Goal: Find contact information: Find contact information

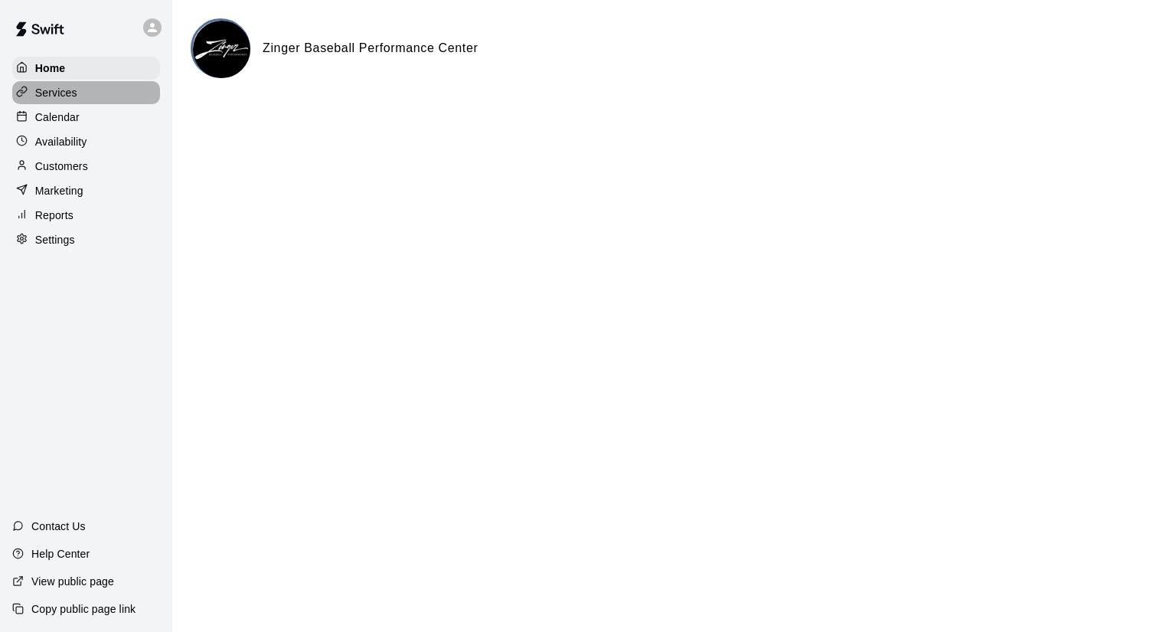
click at [82, 93] on div "Services" at bounding box center [86, 92] width 148 height 23
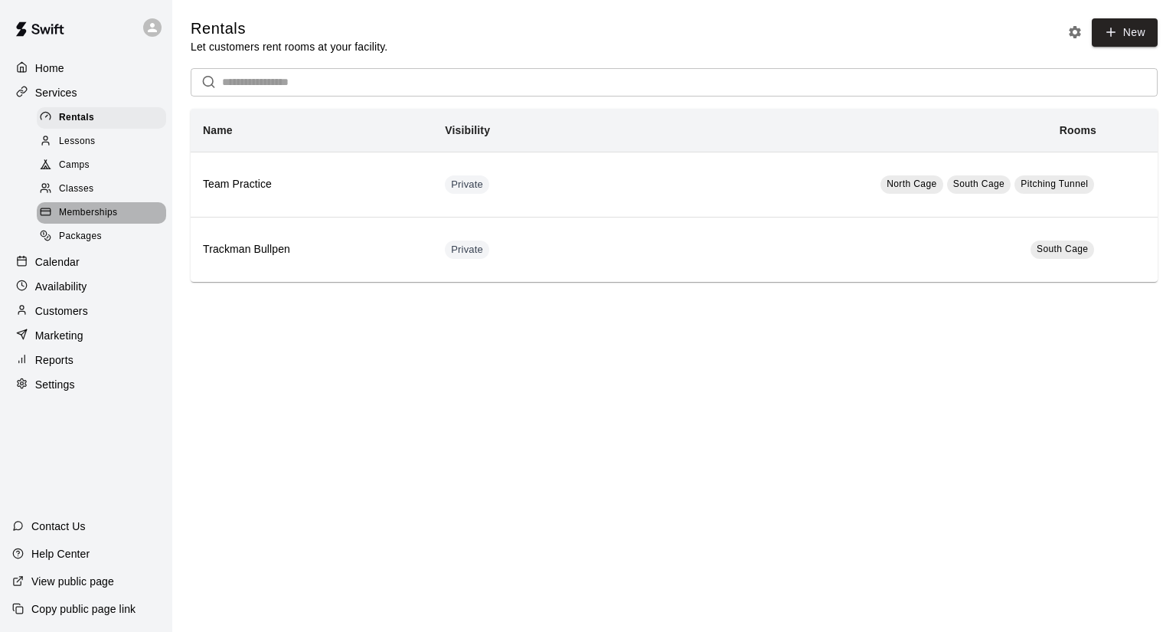
click at [105, 221] on span "Memberships" at bounding box center [88, 212] width 58 height 15
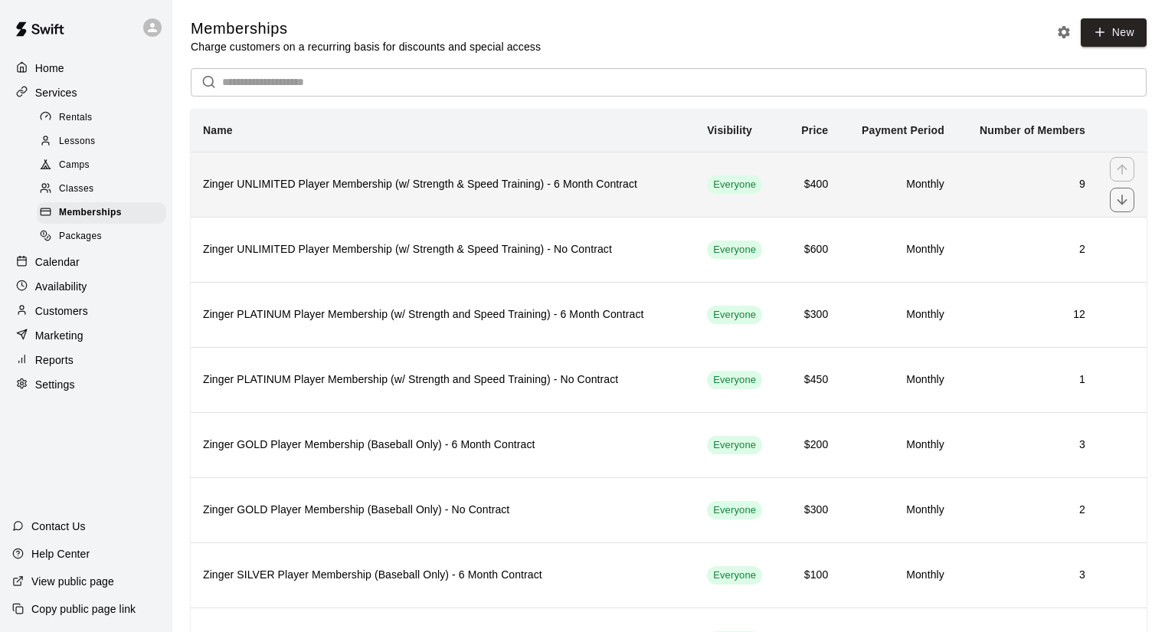
click at [603, 204] on th "Zinger UNLIMITED Player Membership (w/ Strength & Speed Training) - 6 Month Con…" at bounding box center [443, 184] width 504 height 65
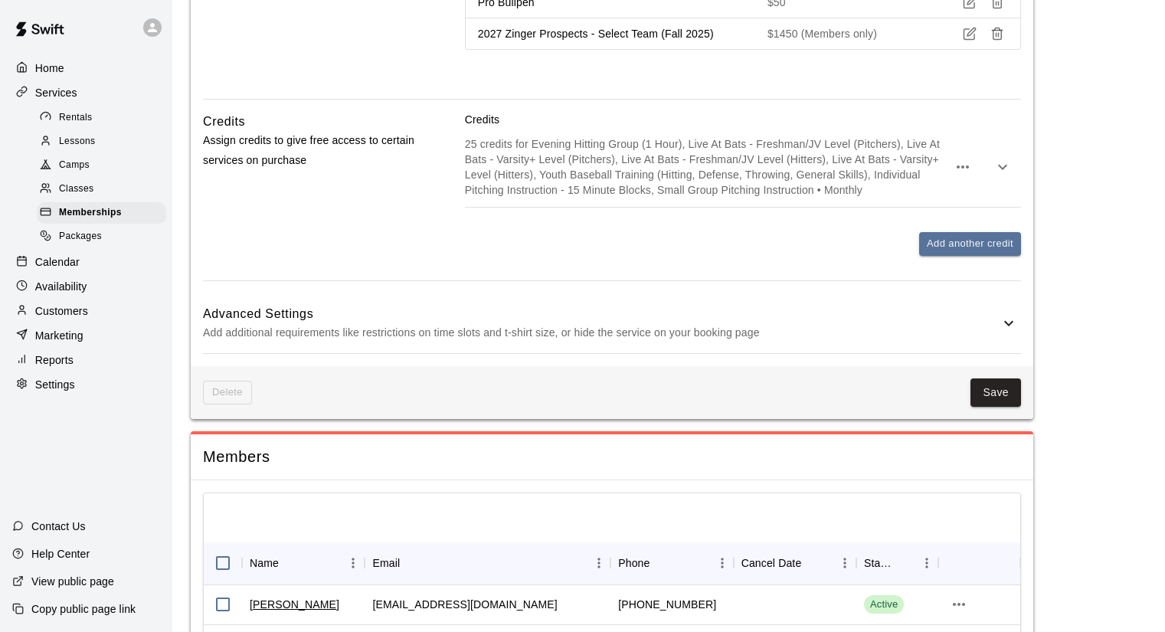
scroll to position [1658, 0]
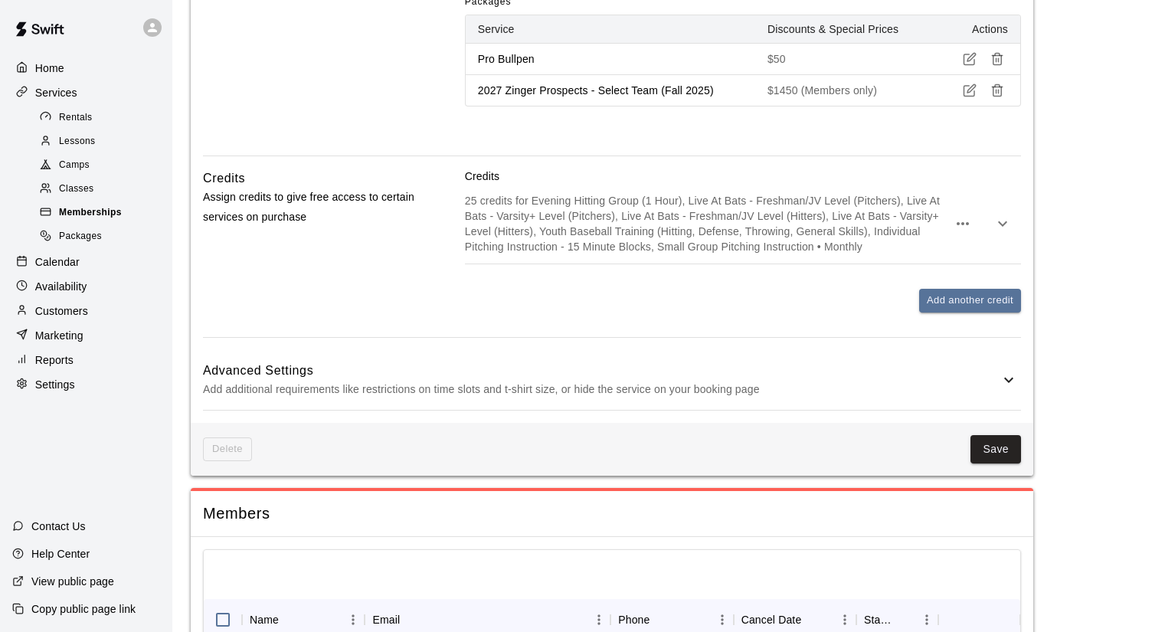
click at [128, 218] on div "Memberships" at bounding box center [101, 212] width 129 height 21
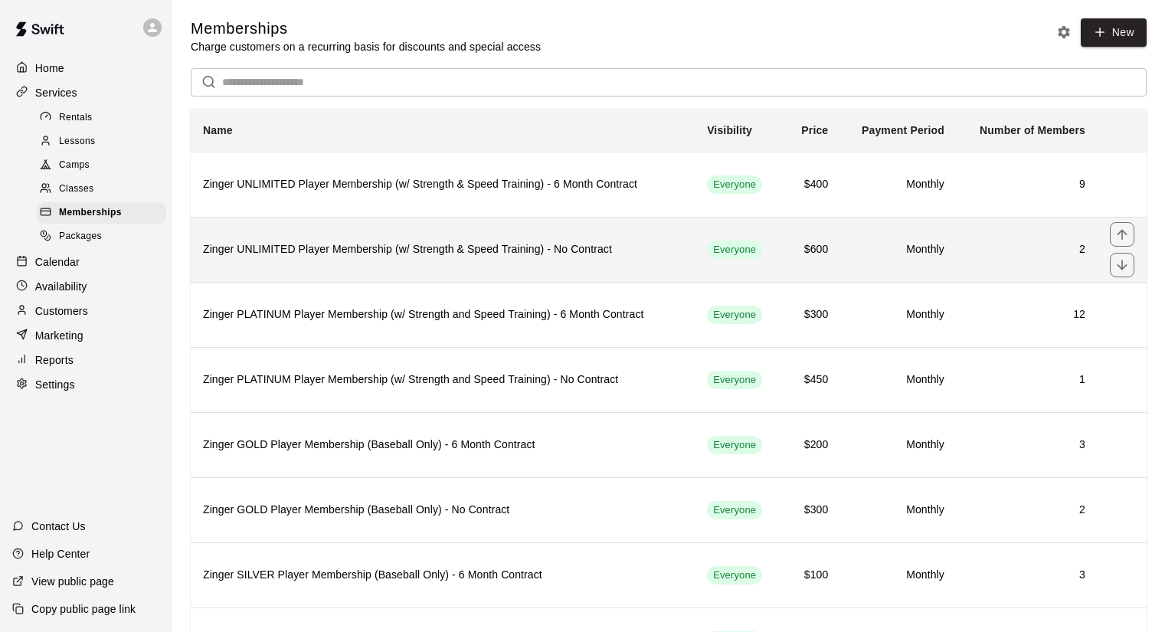
click at [546, 257] on h6 "Zinger UNLIMITED Player Membership (w/ Strength & Speed Training) - No Contract" at bounding box center [442, 249] width 479 height 17
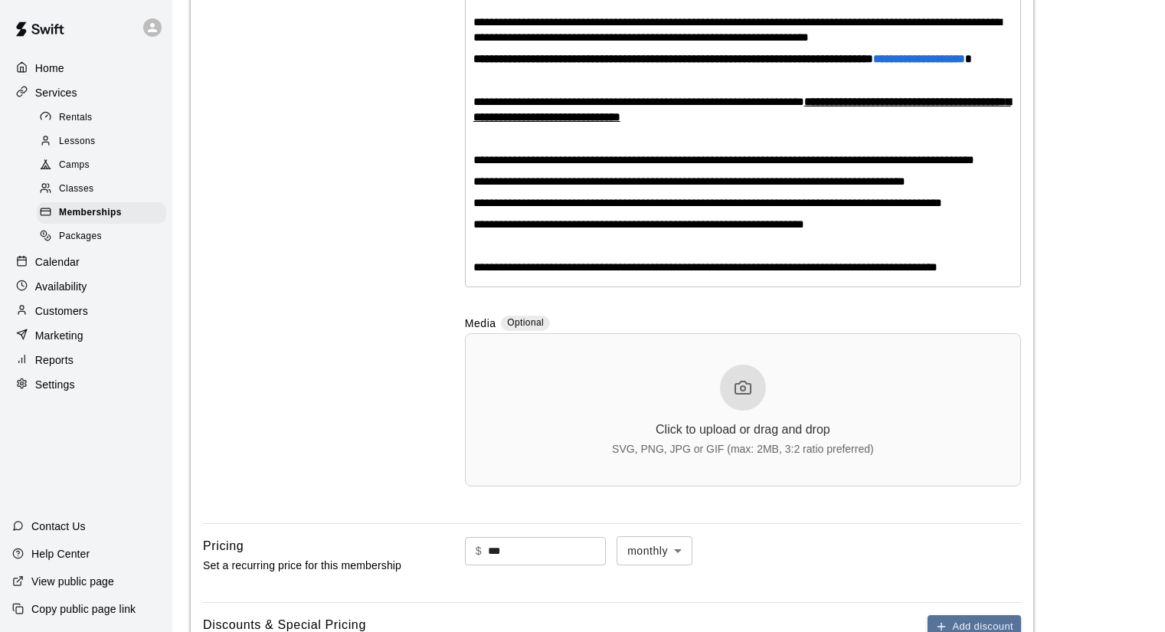
scroll to position [302, 0]
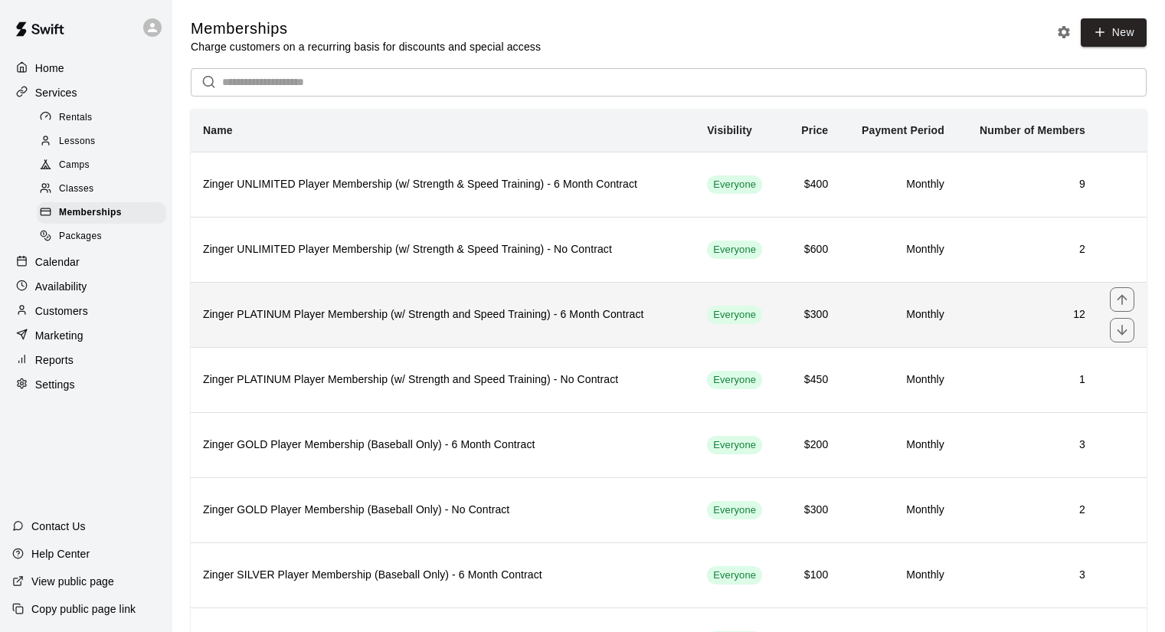
click at [645, 328] on th "Zinger PLATINUM Player Membership (w/ Strength and Speed Training) - 6 Month Co…" at bounding box center [443, 314] width 504 height 65
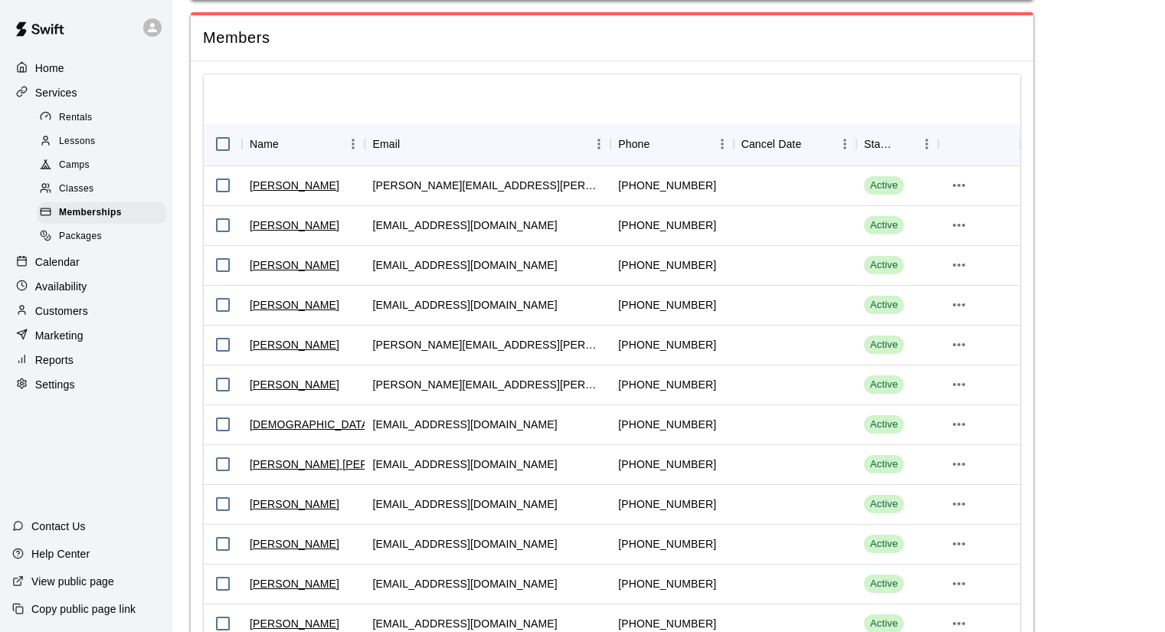
scroll to position [2297, 0]
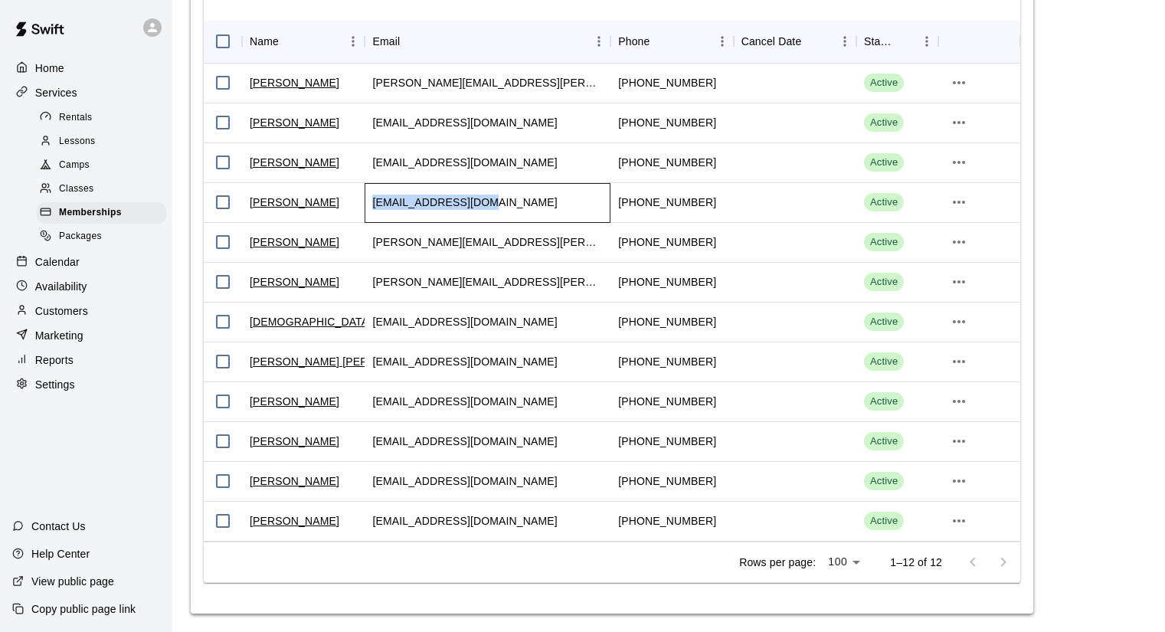
drag, startPoint x: 508, startPoint y: 227, endPoint x: 373, endPoint y: 242, distance: 135.5
click at [373, 223] on div "[EMAIL_ADDRESS][DOMAIN_NAME]" at bounding box center [487, 203] width 246 height 40
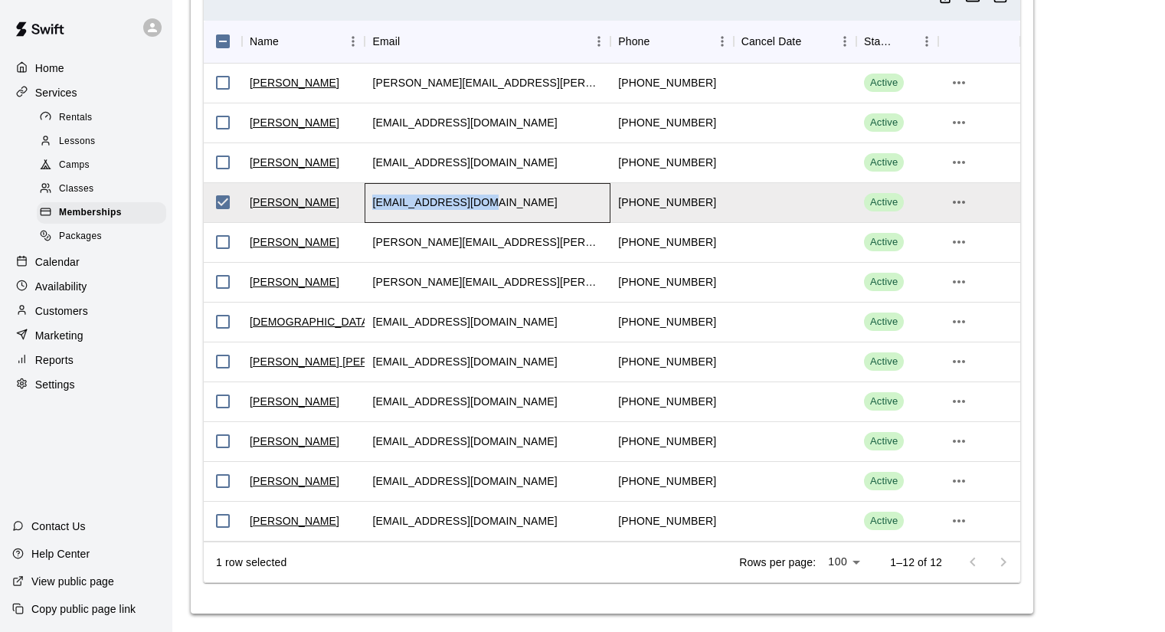
copy div "[EMAIL_ADDRESS][DOMAIN_NAME]"
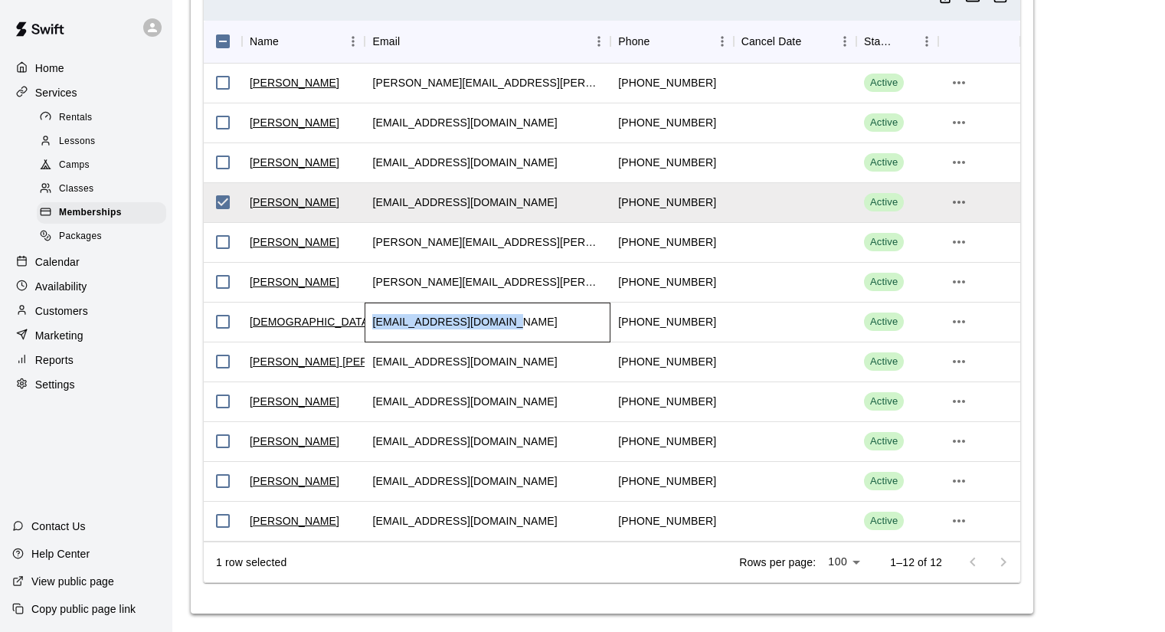
drag, startPoint x: 520, startPoint y: 358, endPoint x: 372, endPoint y: 356, distance: 147.8
click at [372, 342] on div "[EMAIL_ADDRESS][DOMAIN_NAME]" at bounding box center [487, 322] width 246 height 40
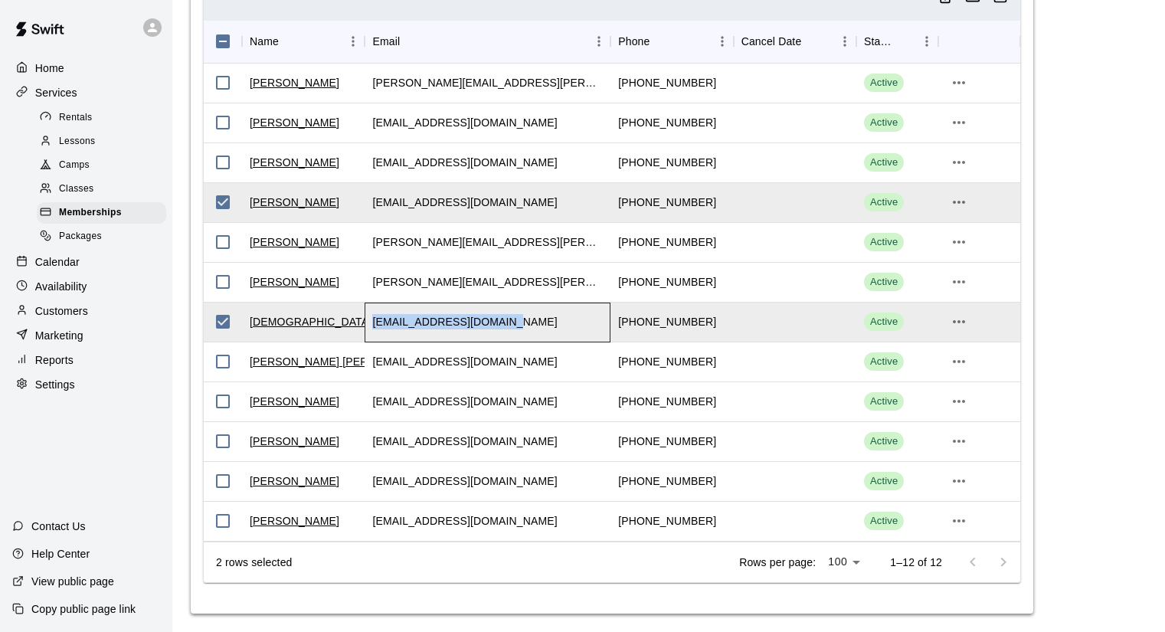
copy div "[EMAIL_ADDRESS][DOMAIN_NAME]"
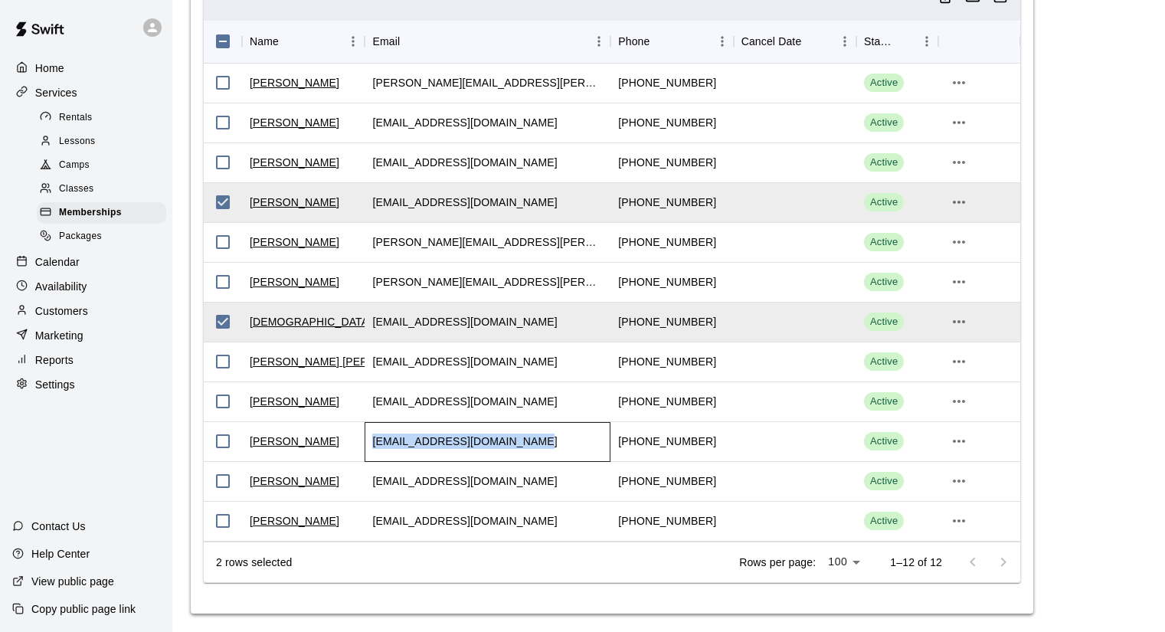
drag, startPoint x: 534, startPoint y: 472, endPoint x: 371, endPoint y: 475, distance: 163.1
click at [371, 462] on div "[EMAIL_ADDRESS][DOMAIN_NAME]" at bounding box center [487, 442] width 246 height 40
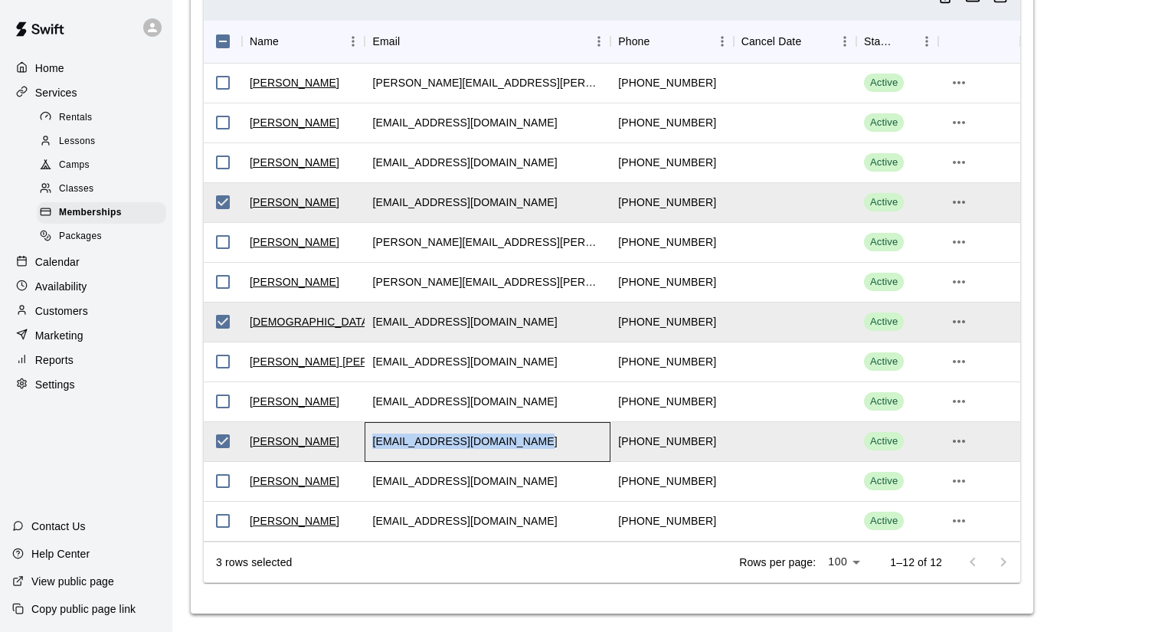
copy div "[EMAIL_ADDRESS][DOMAIN_NAME]"
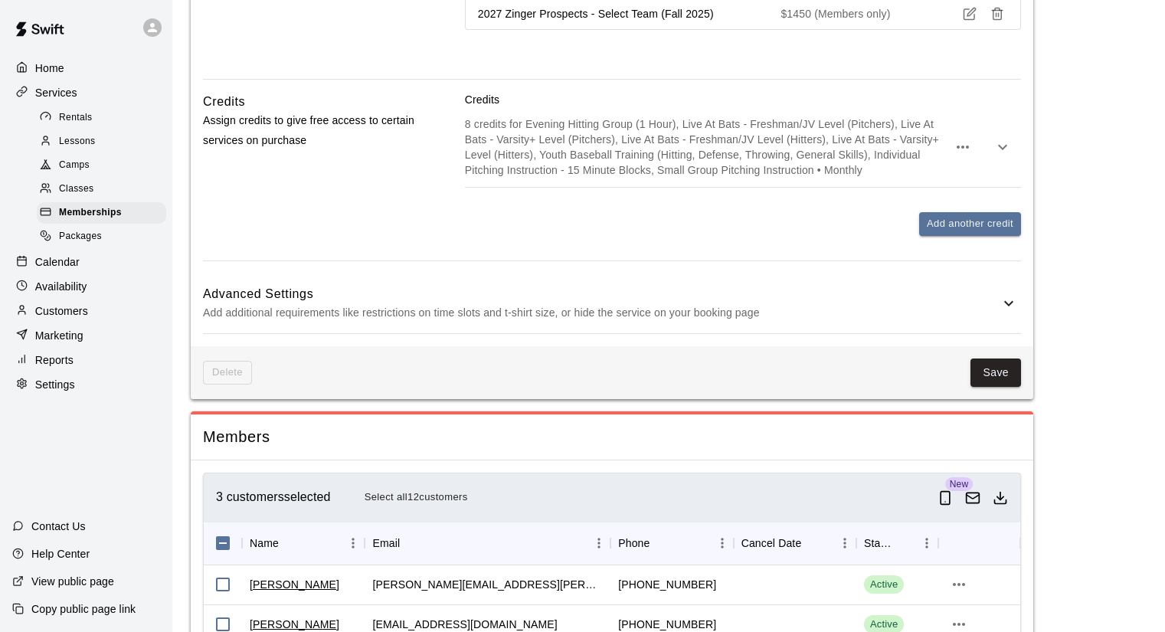
scroll to position [1684, 0]
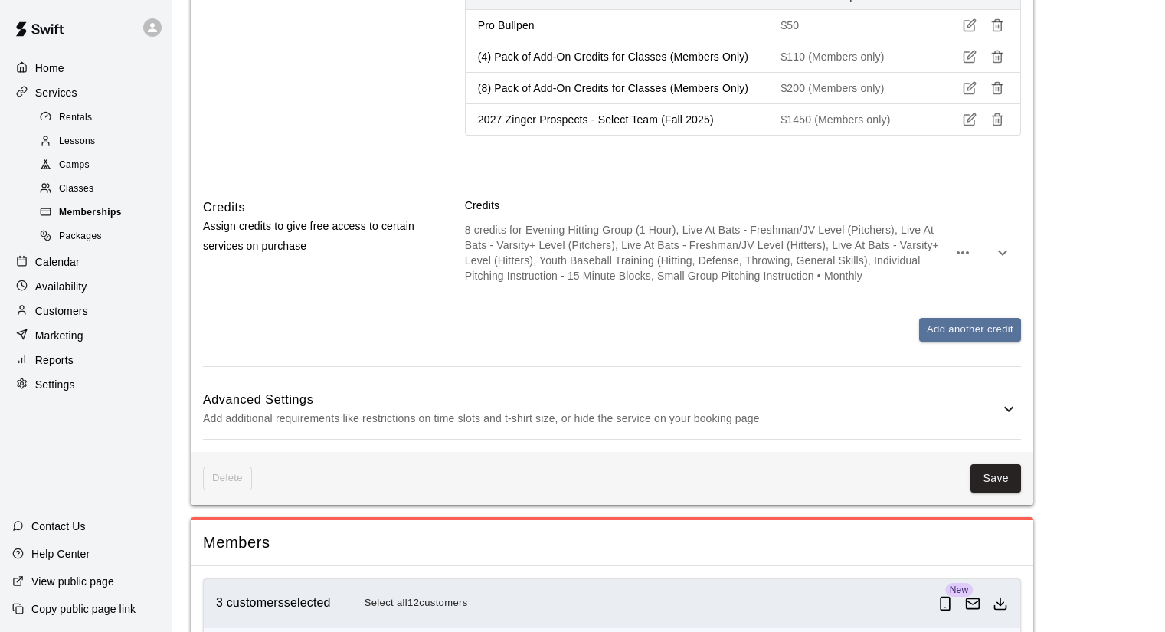
click at [128, 224] on div "Memberships" at bounding box center [101, 212] width 129 height 21
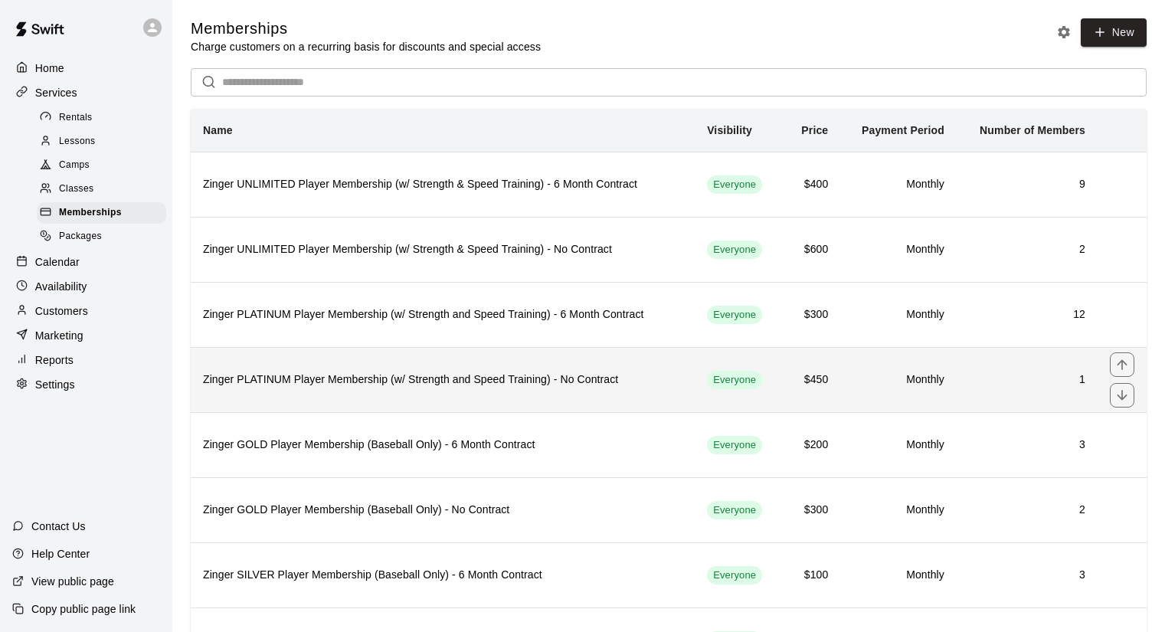
click at [655, 383] on h6 "Zinger PLATINUM Player Membership (w/ Strength and Speed Training) - No Contract" at bounding box center [442, 379] width 479 height 17
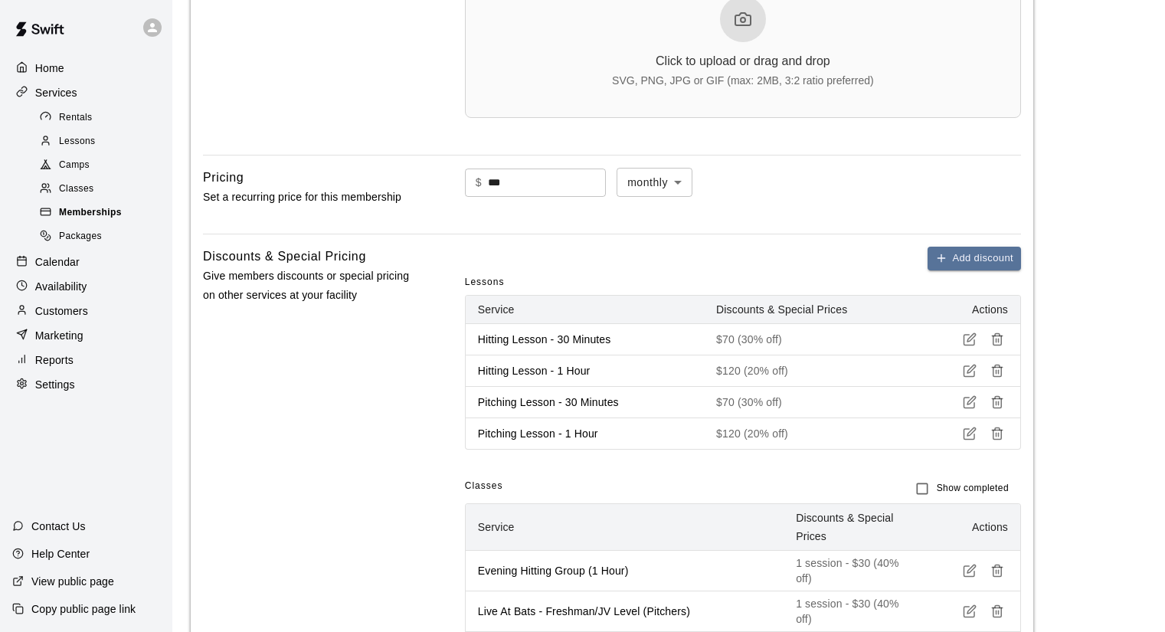
scroll to position [645, 0]
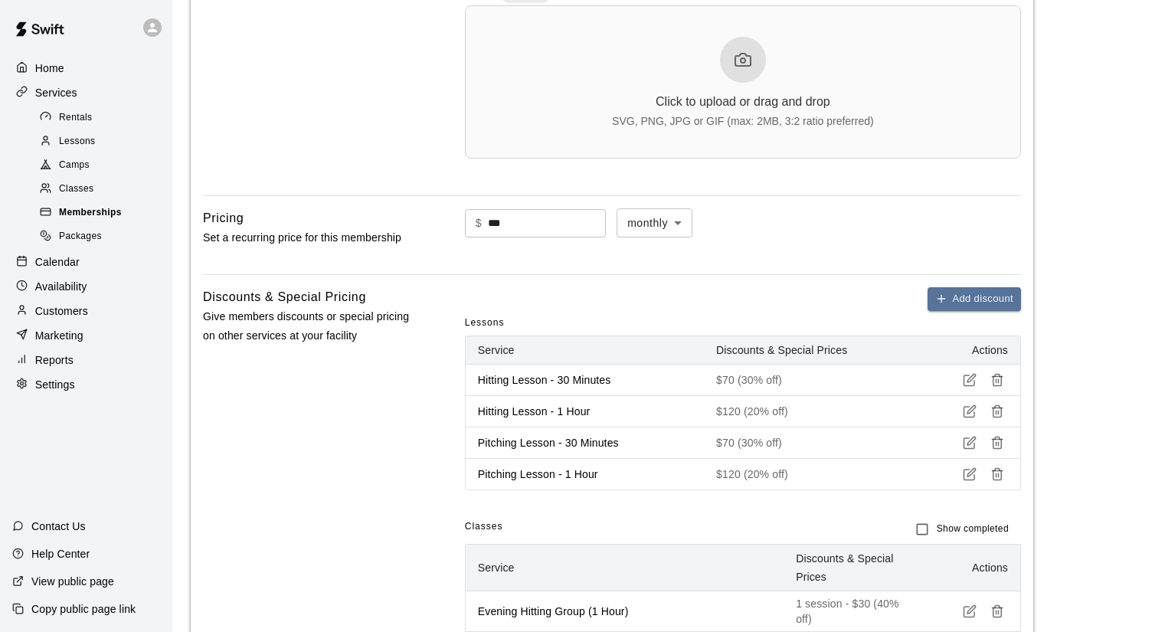
click at [108, 221] on span "Memberships" at bounding box center [90, 212] width 63 height 15
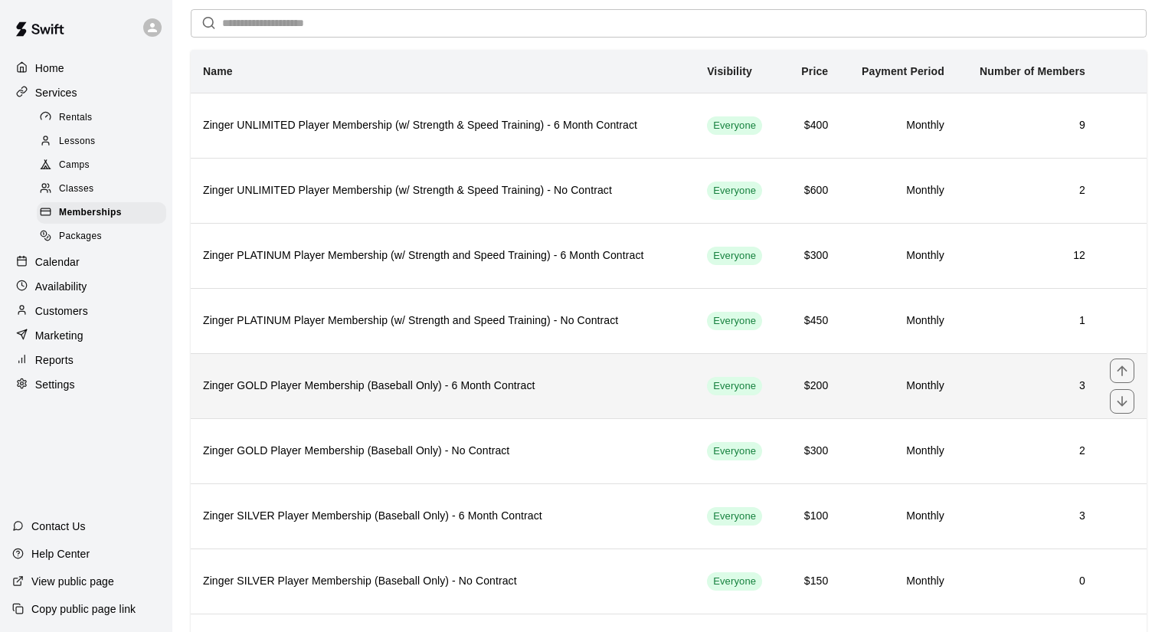
scroll to position [77, 0]
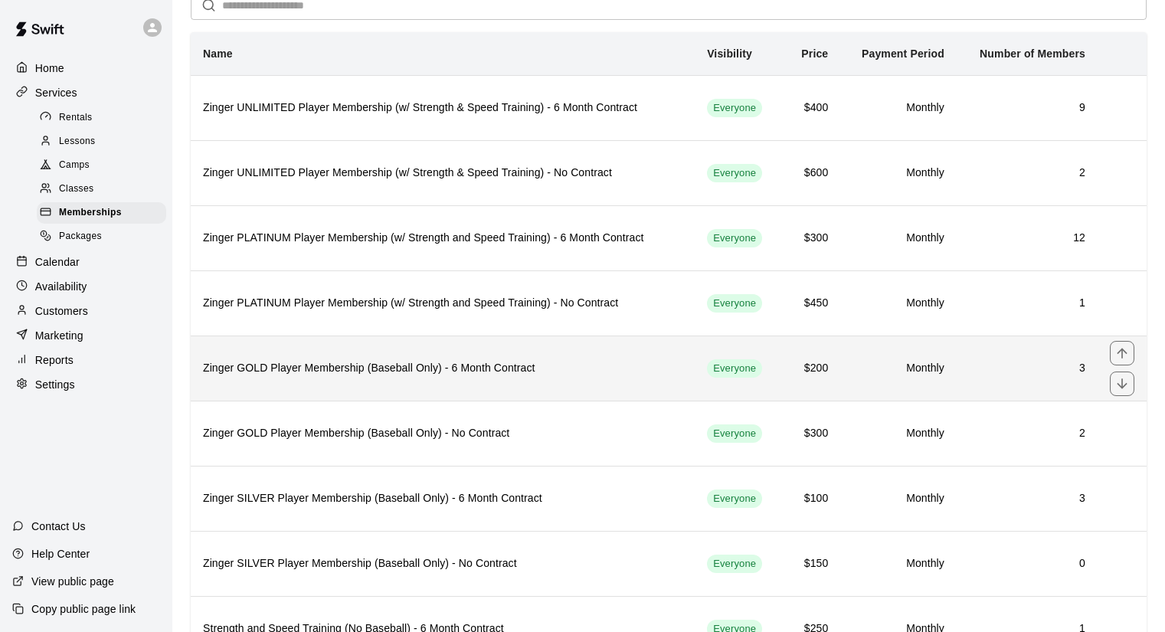
click at [619, 374] on h6 "Zinger GOLD Player Membership (Baseball Only) - 6 Month Contract" at bounding box center [442, 368] width 479 height 17
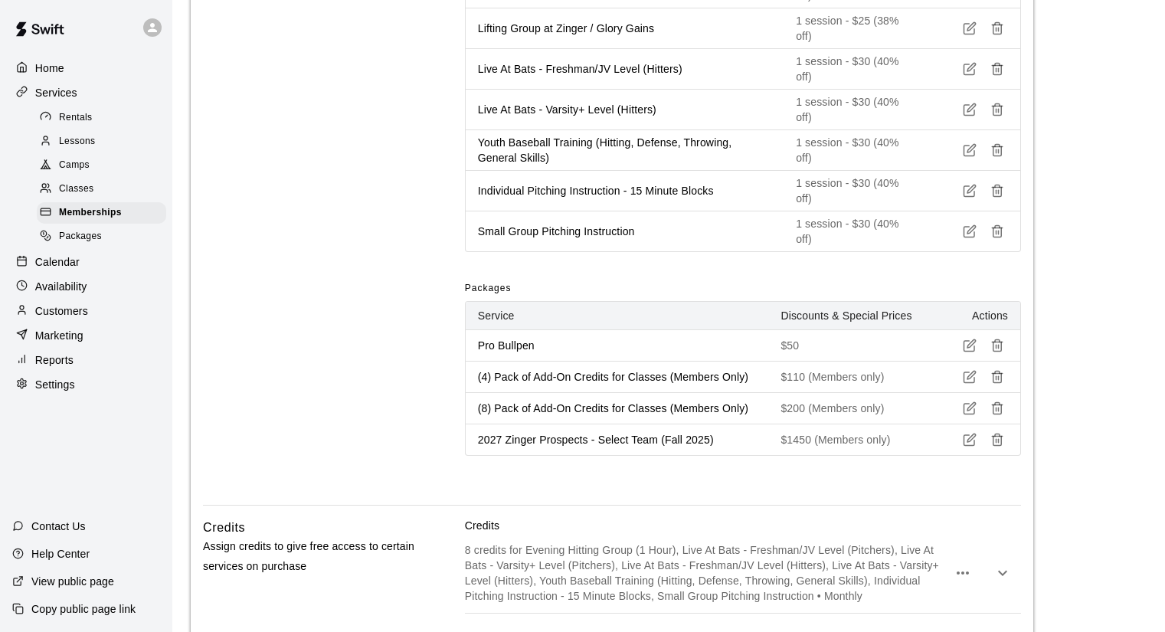
scroll to position [1112, 0]
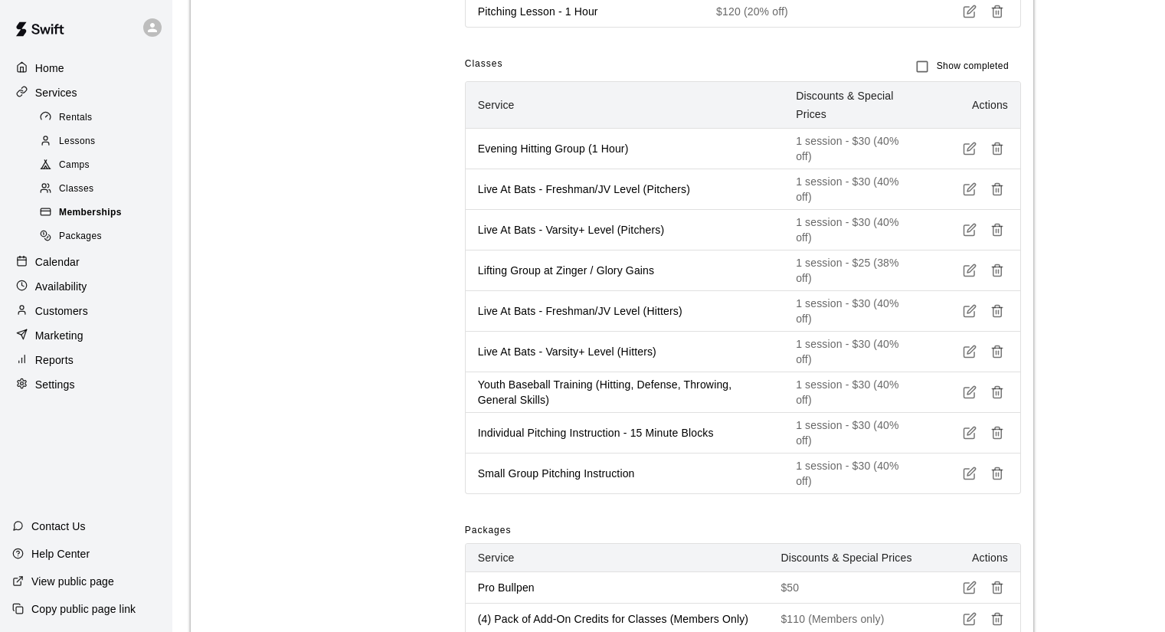
click at [129, 221] on div "Memberships" at bounding box center [101, 212] width 129 height 21
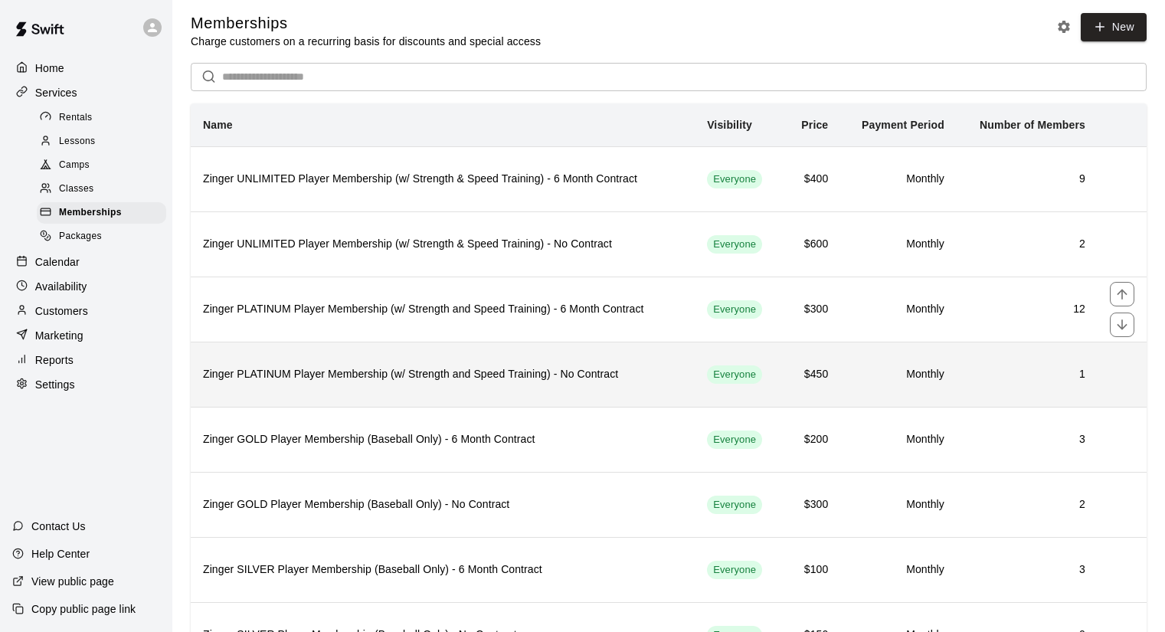
scroll to position [153, 0]
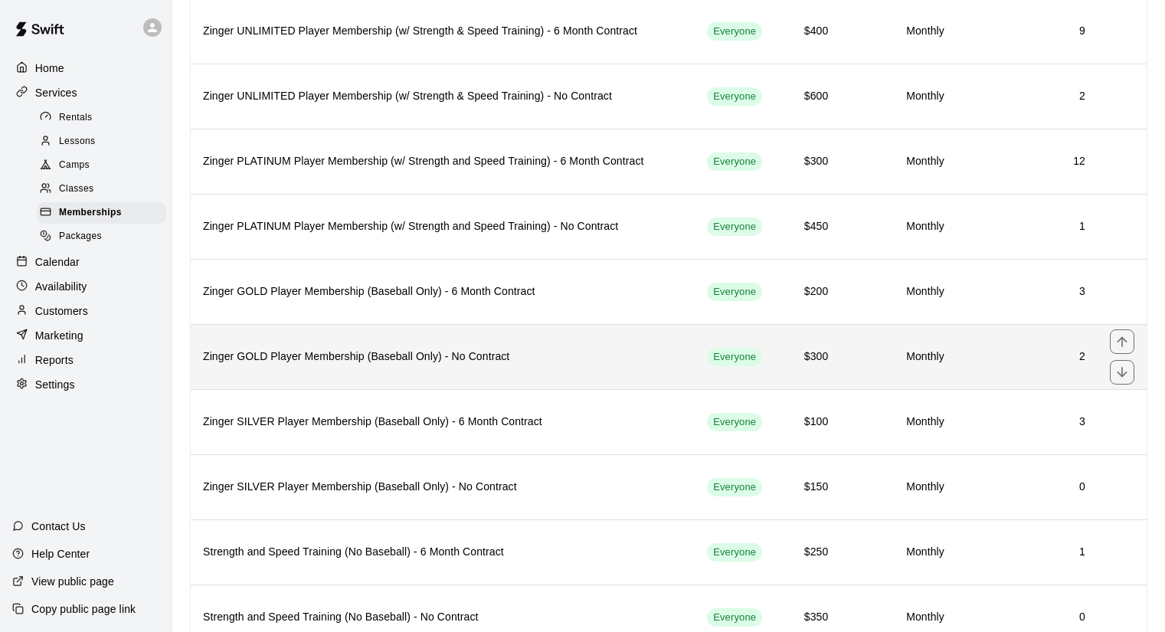
click at [592, 379] on th "Zinger GOLD Player Membership (Baseball Only) - No Contract" at bounding box center [443, 356] width 504 height 65
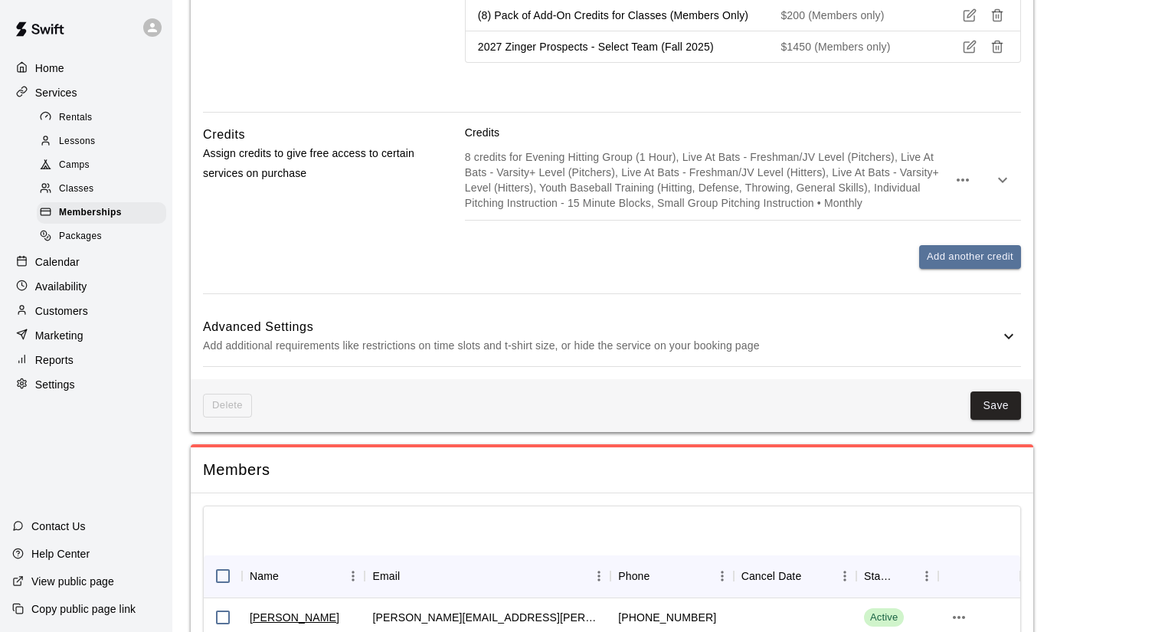
scroll to position [1894, 0]
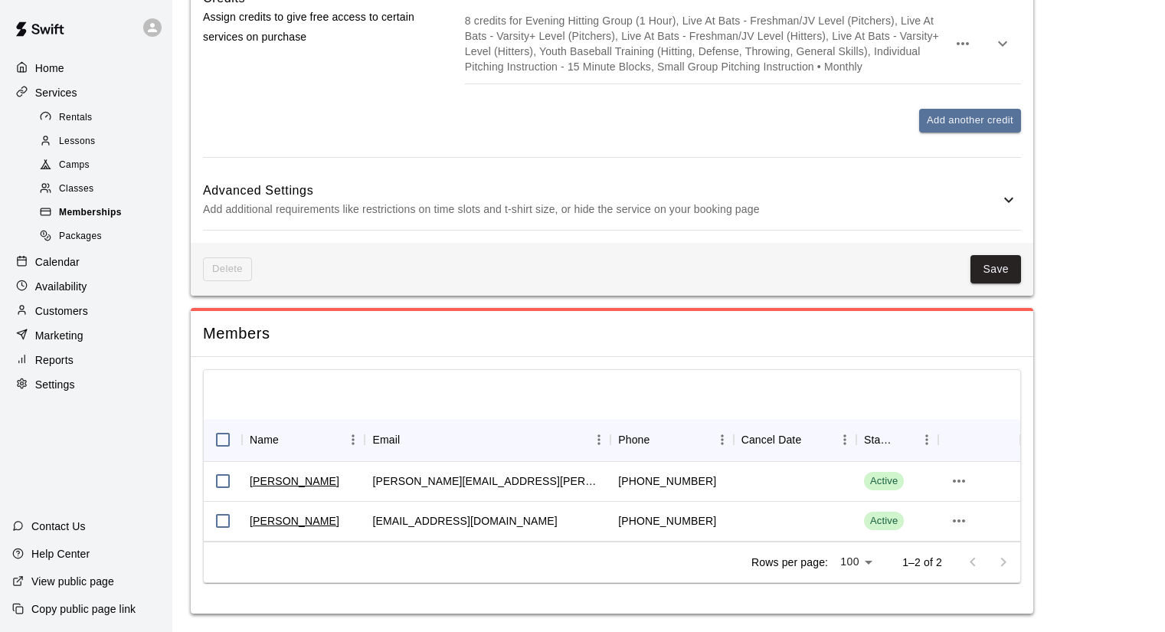
click at [109, 221] on span "Memberships" at bounding box center [90, 212] width 63 height 15
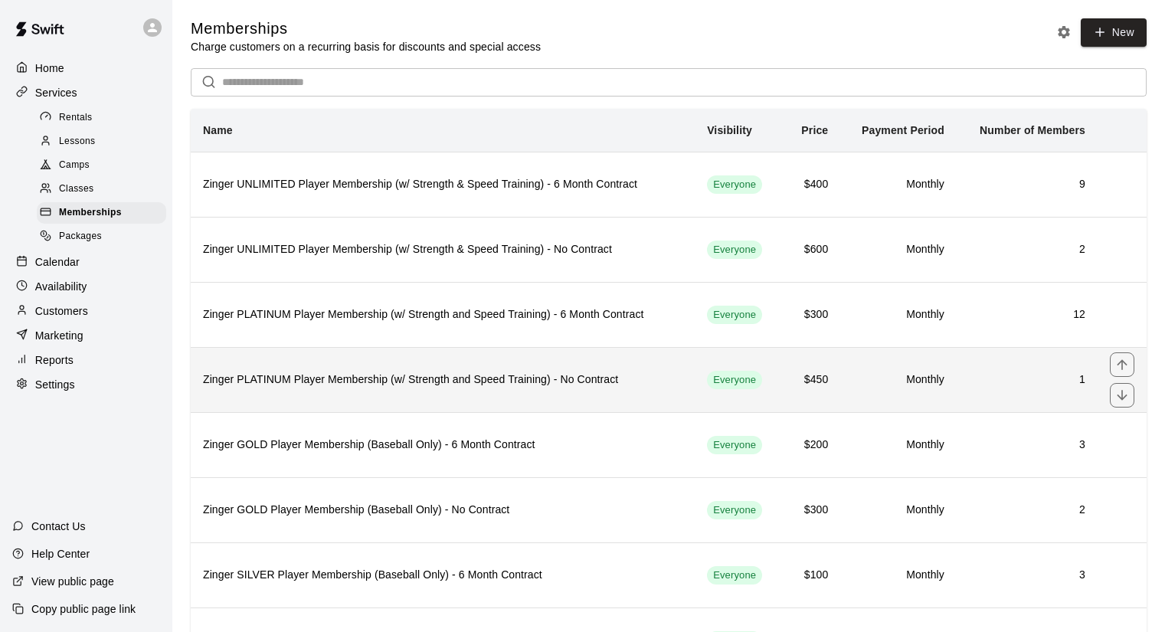
scroll to position [230, 0]
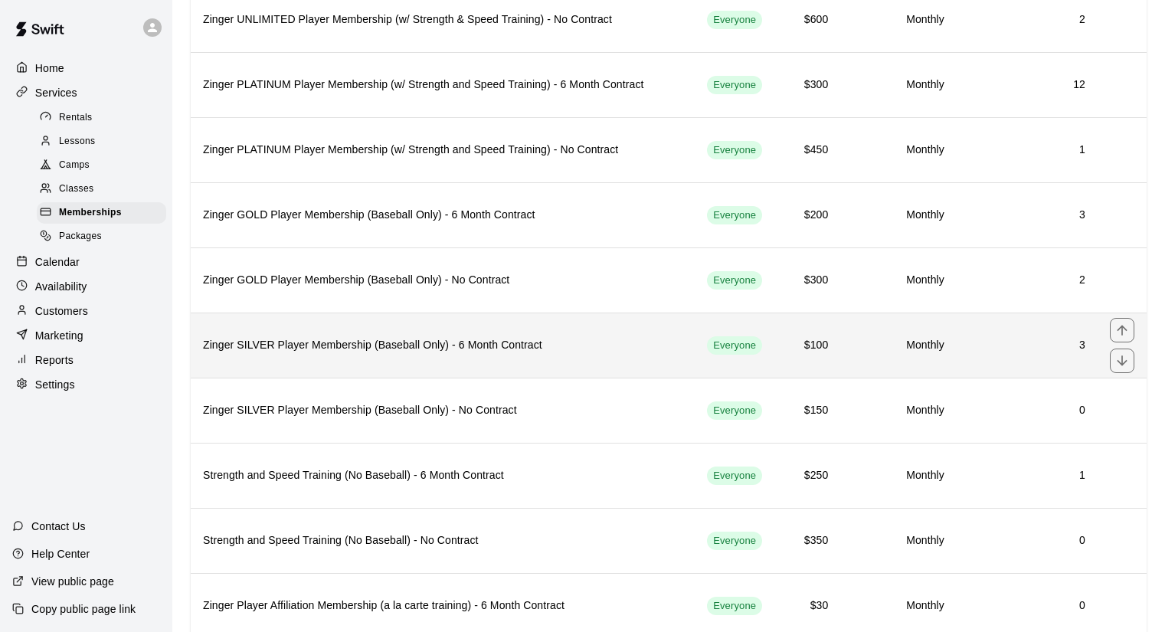
click at [603, 361] on th "Zinger SILVER Player Membership (Baseball Only) - 6 Month Contract" at bounding box center [443, 344] width 504 height 65
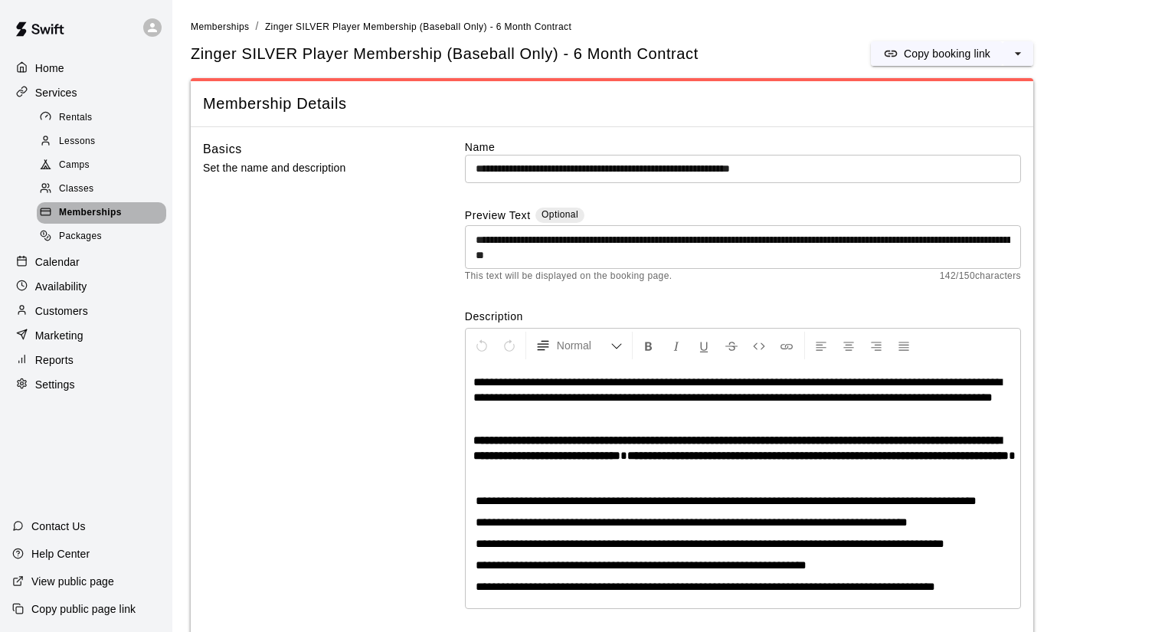
click at [113, 215] on span "Memberships" at bounding box center [90, 212] width 63 height 15
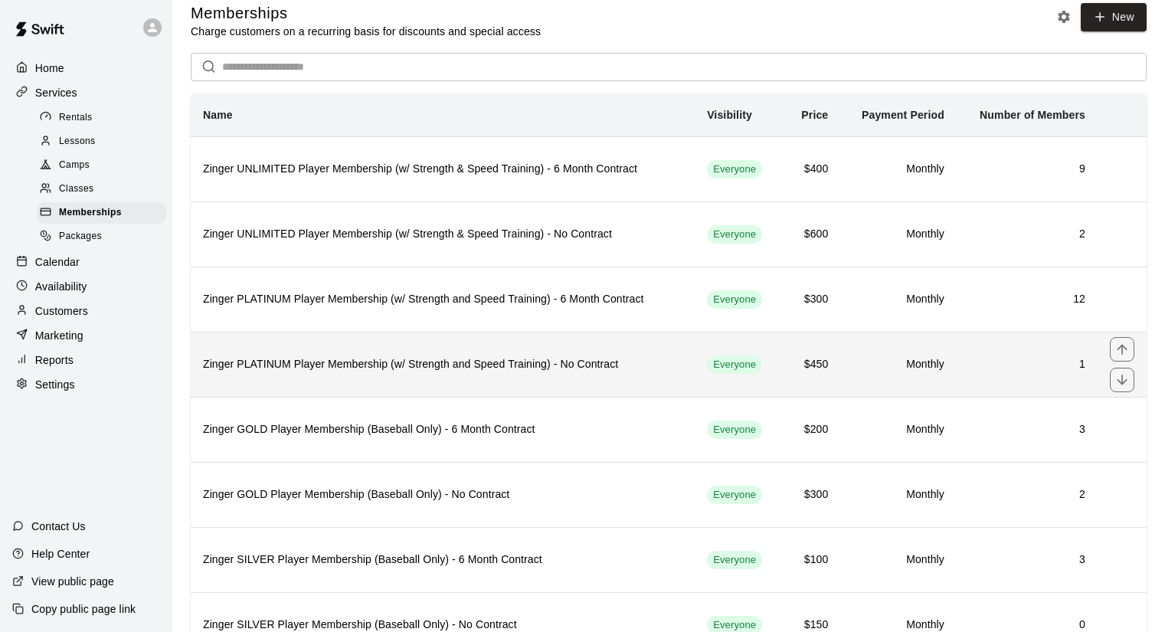
scroll to position [306, 0]
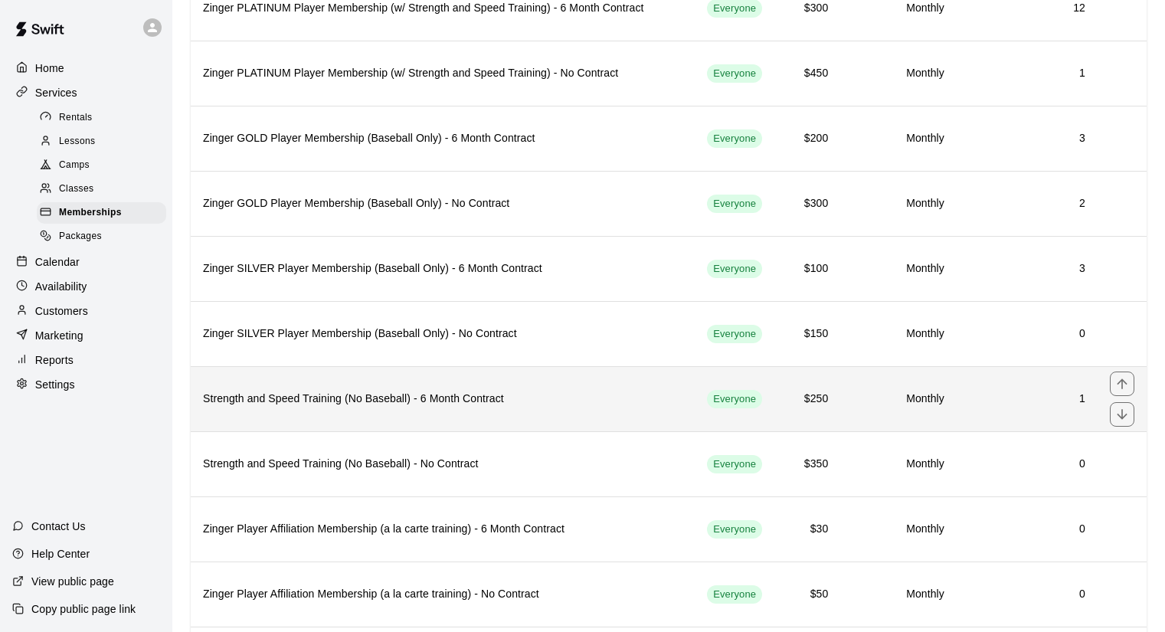
click at [602, 407] on h6 "Strength and Speed Training (No Baseball) - 6 Month Contract" at bounding box center [442, 398] width 479 height 17
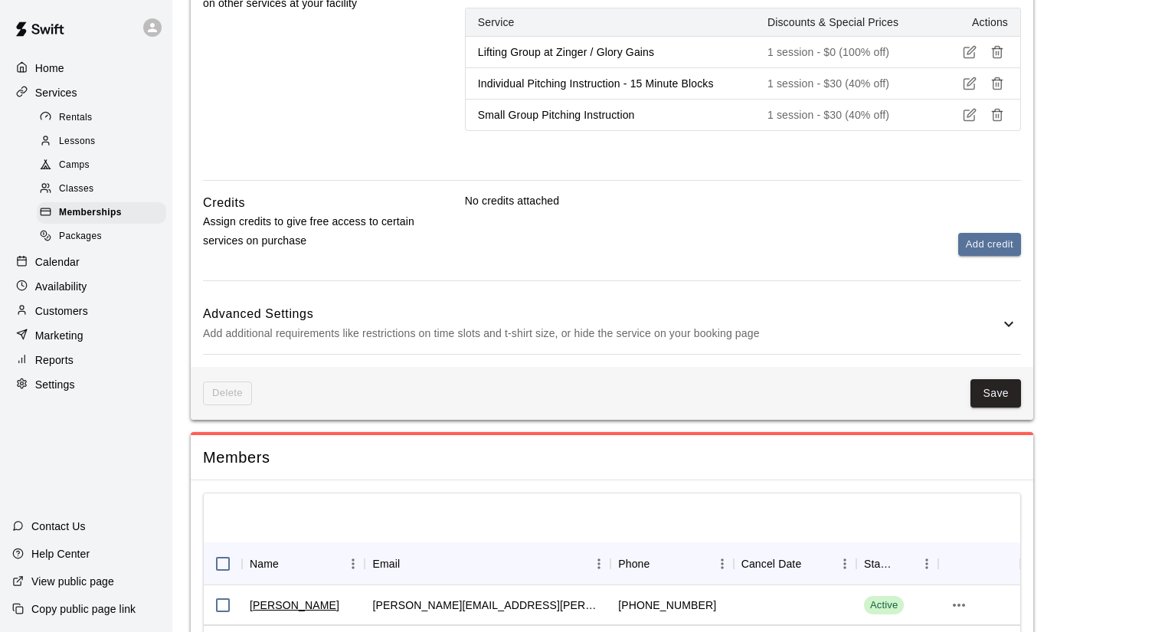
scroll to position [658, 0]
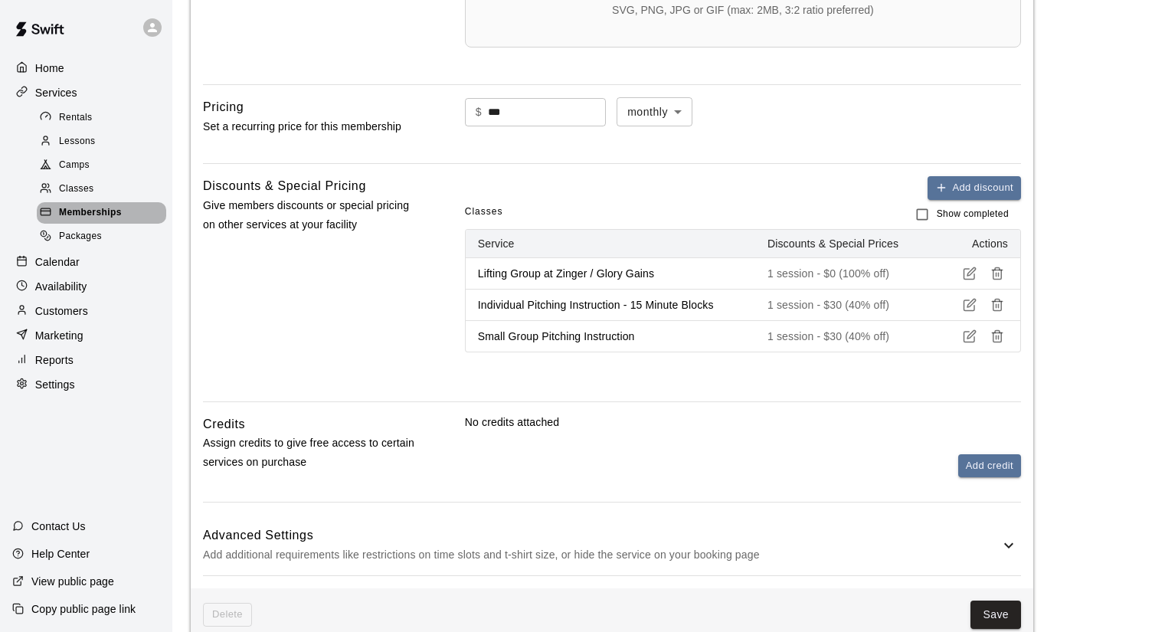
click at [114, 215] on span "Memberships" at bounding box center [90, 212] width 63 height 15
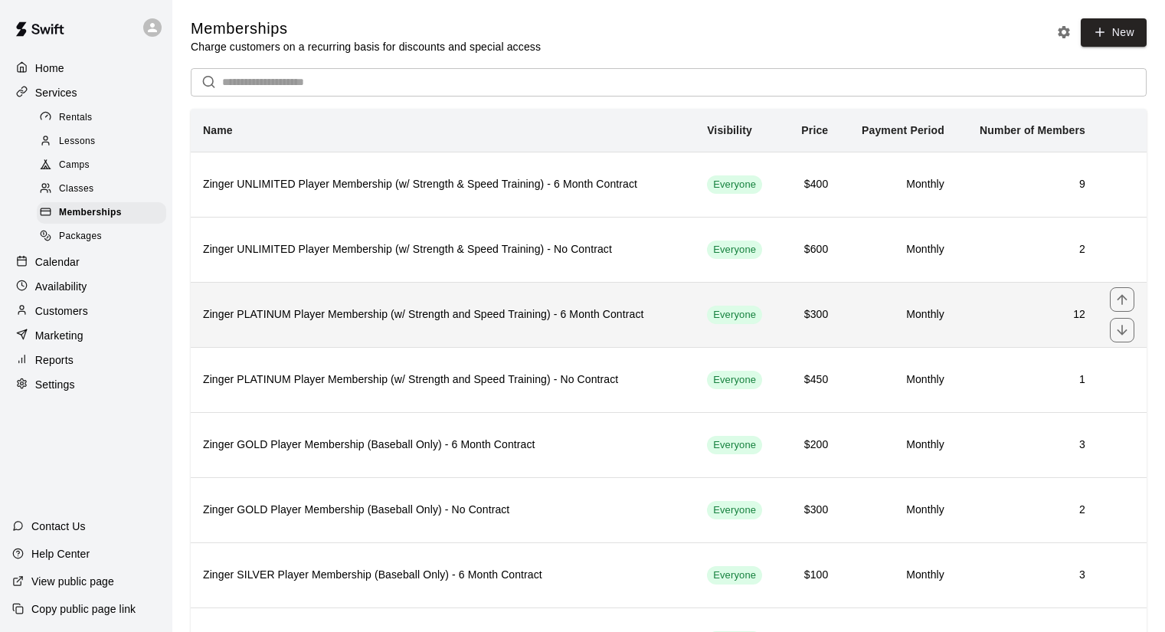
click at [588, 310] on h6 "Zinger PLATINUM Player Membership (w/ Strength and Speed Training) - 6 Month Co…" at bounding box center [442, 314] width 479 height 17
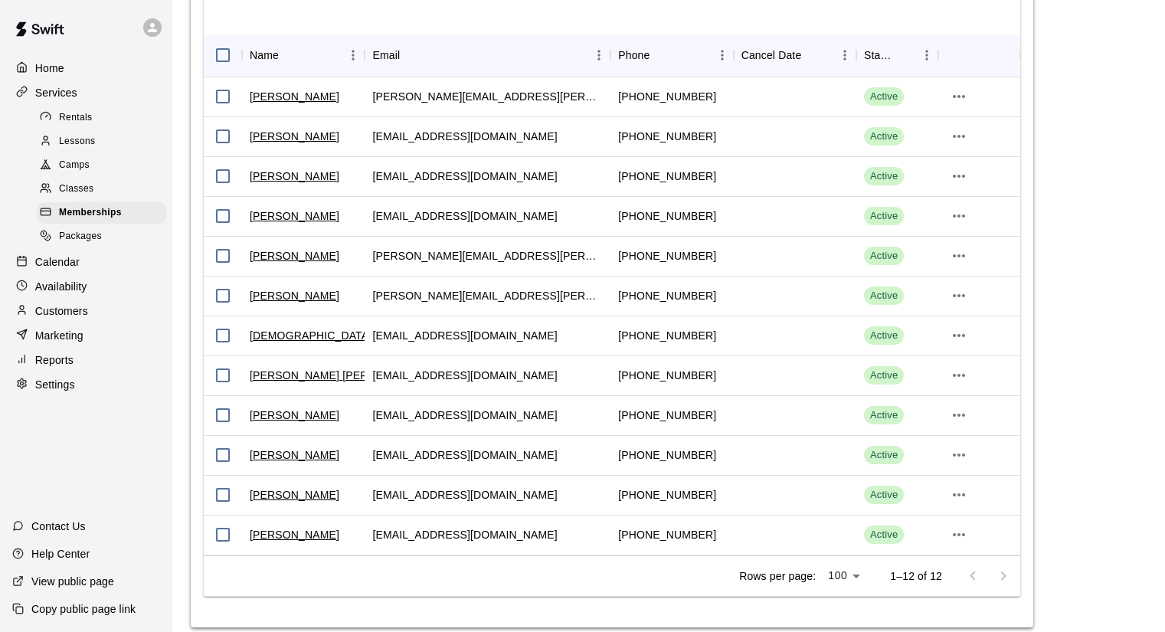
scroll to position [2323, 0]
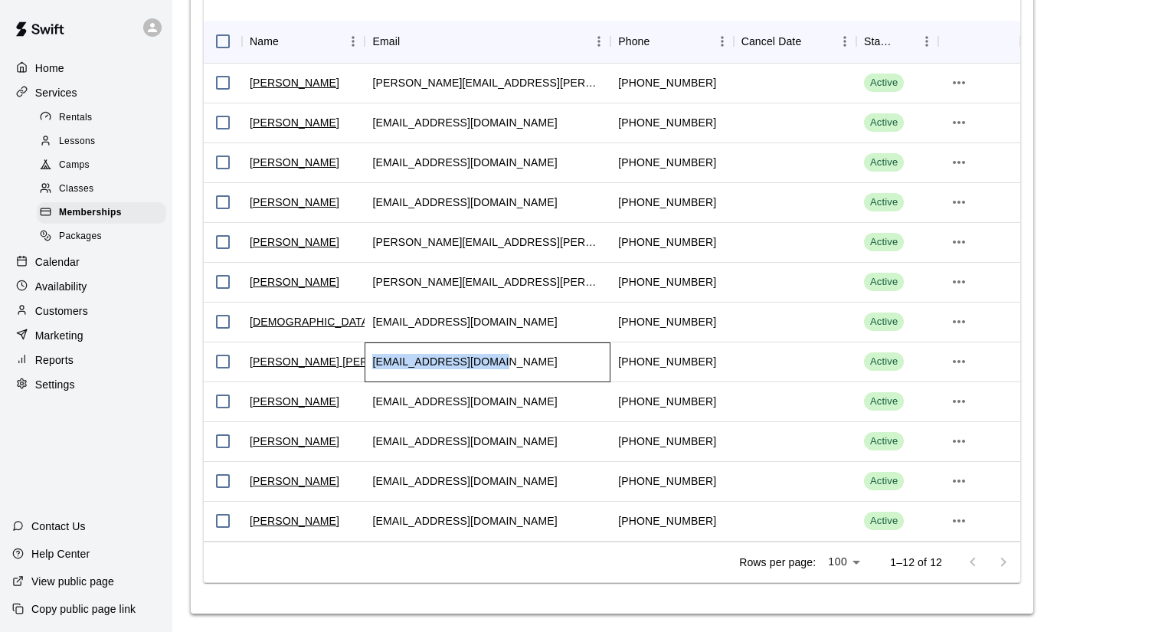
drag, startPoint x: 517, startPoint y: 358, endPoint x: 371, endPoint y: 377, distance: 146.7
click at [371, 377] on div "[EMAIL_ADDRESS][DOMAIN_NAME]" at bounding box center [487, 362] width 246 height 40
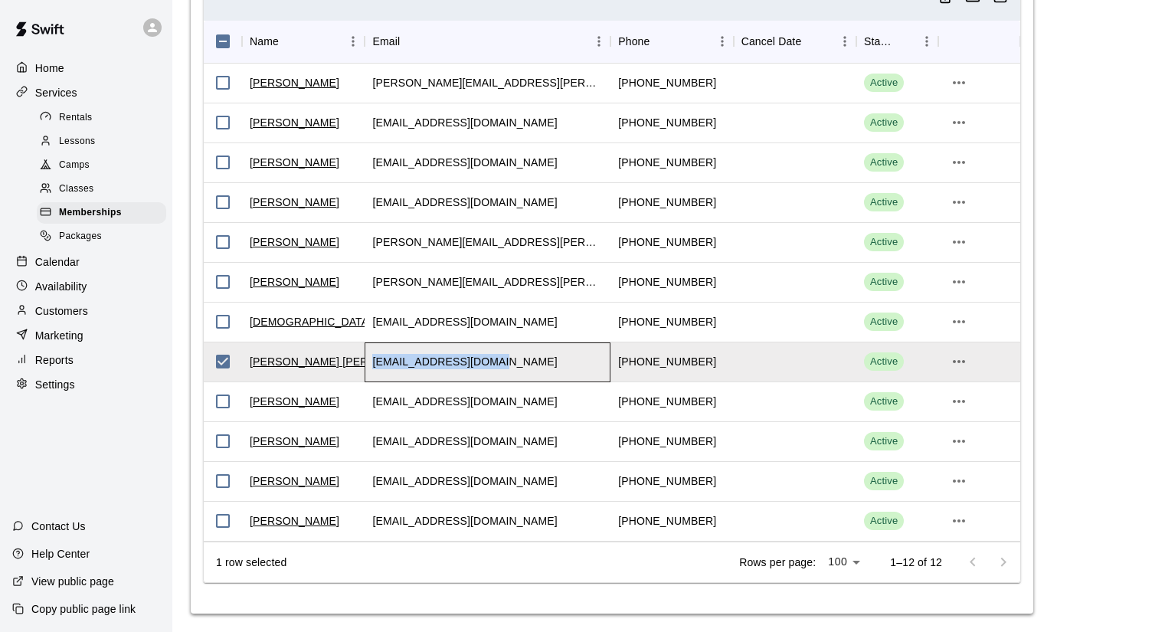
copy div "[EMAIL_ADDRESS][DOMAIN_NAME]"
